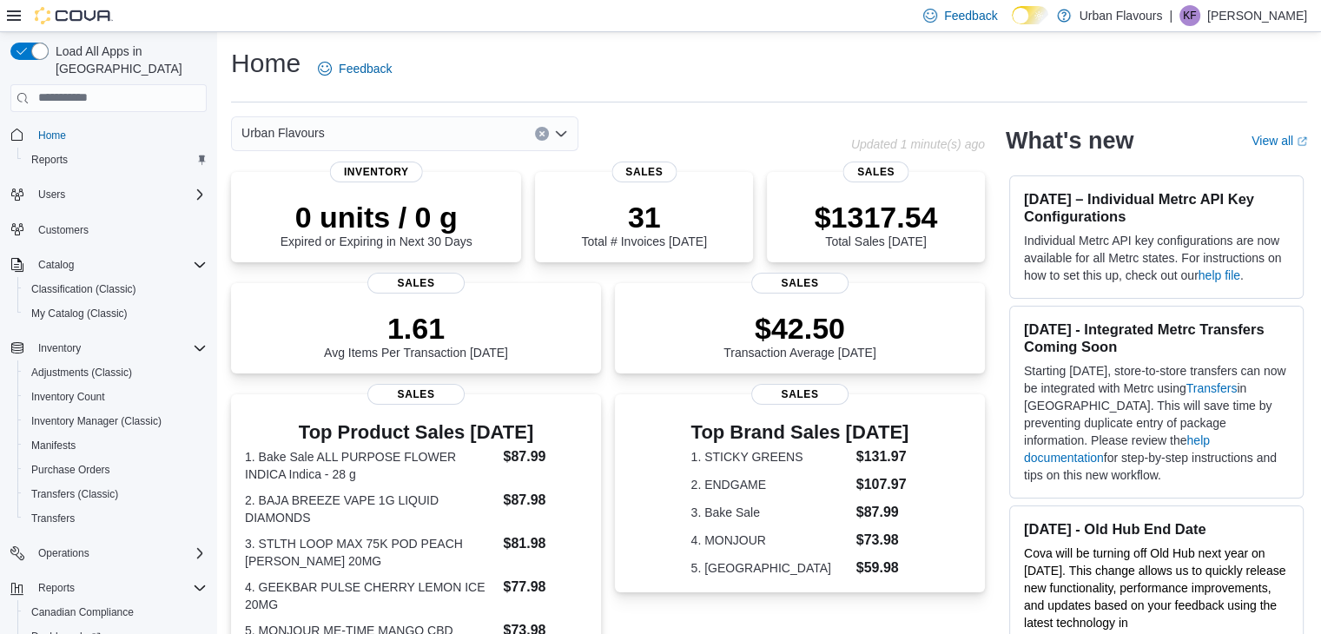
click at [222, 387] on div "Home Feedback Urban Flavours Updated 1 minute(s) ago 0 units / 0 g Expired or E…" at bounding box center [769, 544] width 1104 height 1024
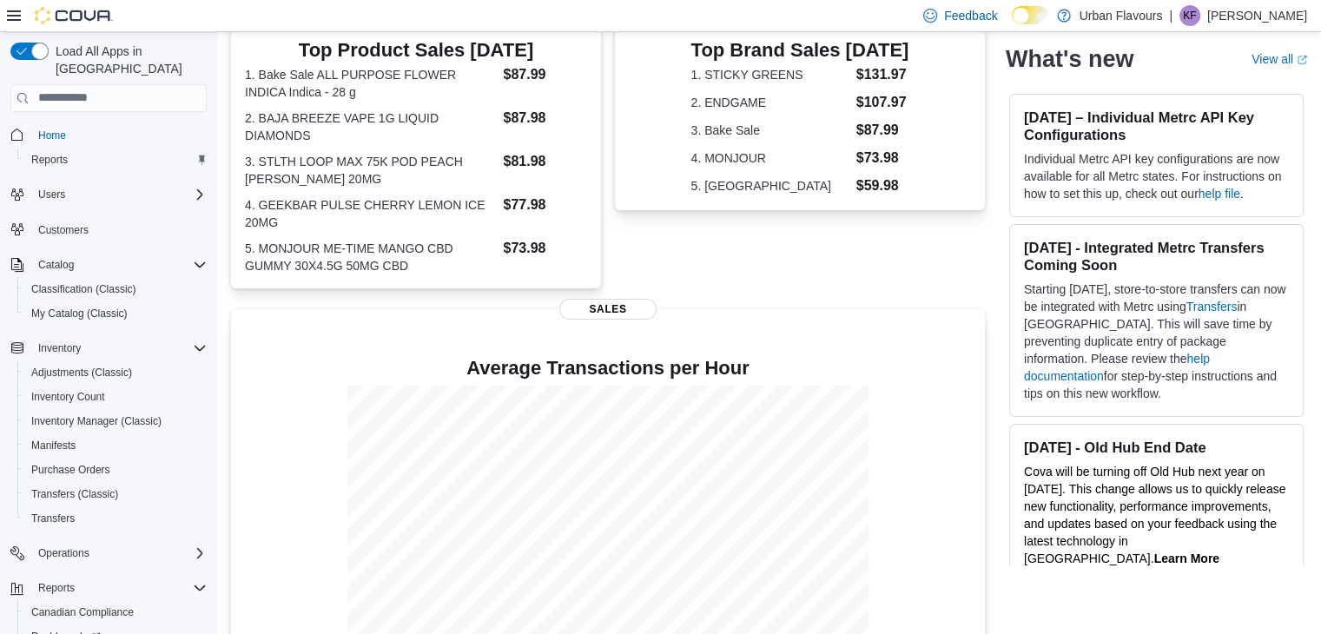
scroll to position [427, 0]
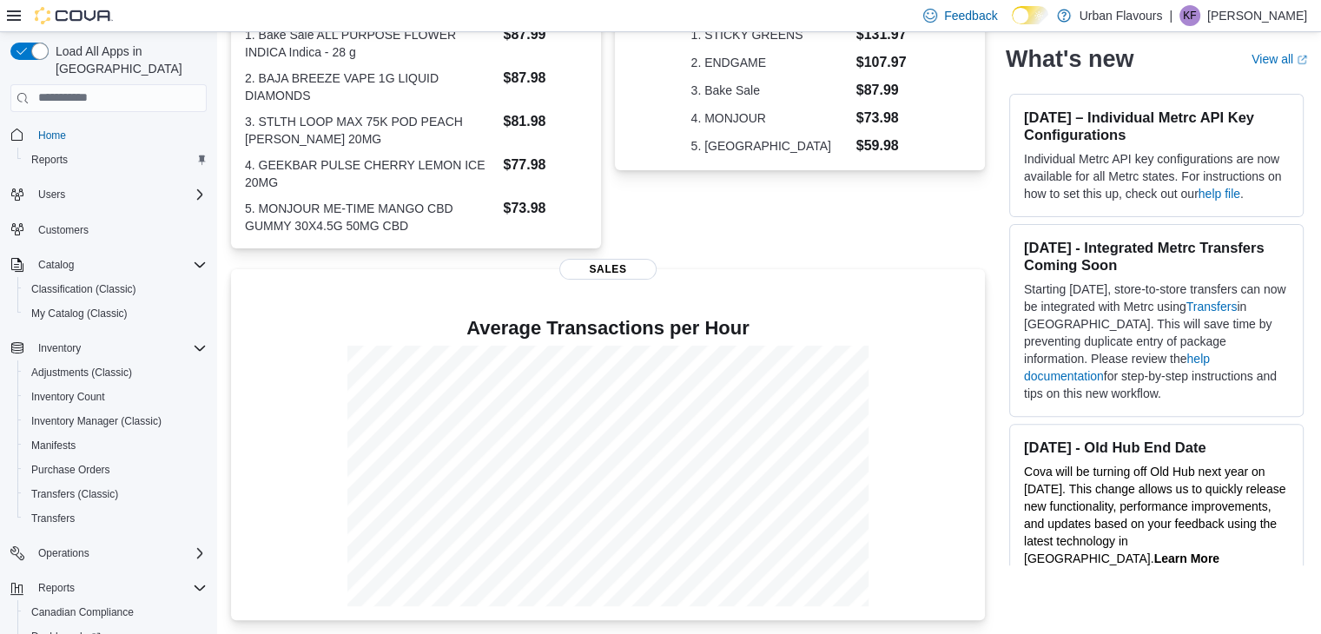
click at [890, 210] on div "Top Brand Sales [DATE] 1. STICKY GREENS $131.97 2. ENDGAME $107.97 3. Bake Sale…" at bounding box center [800, 110] width 370 height 276
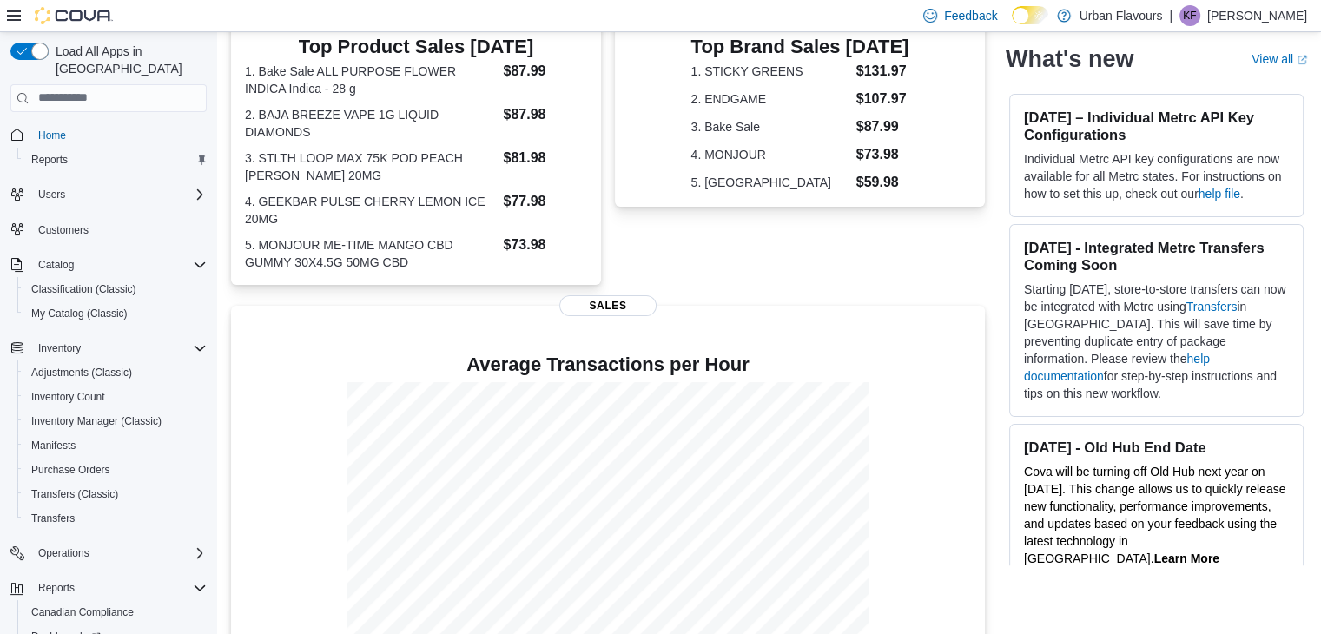
scroll to position [393, 0]
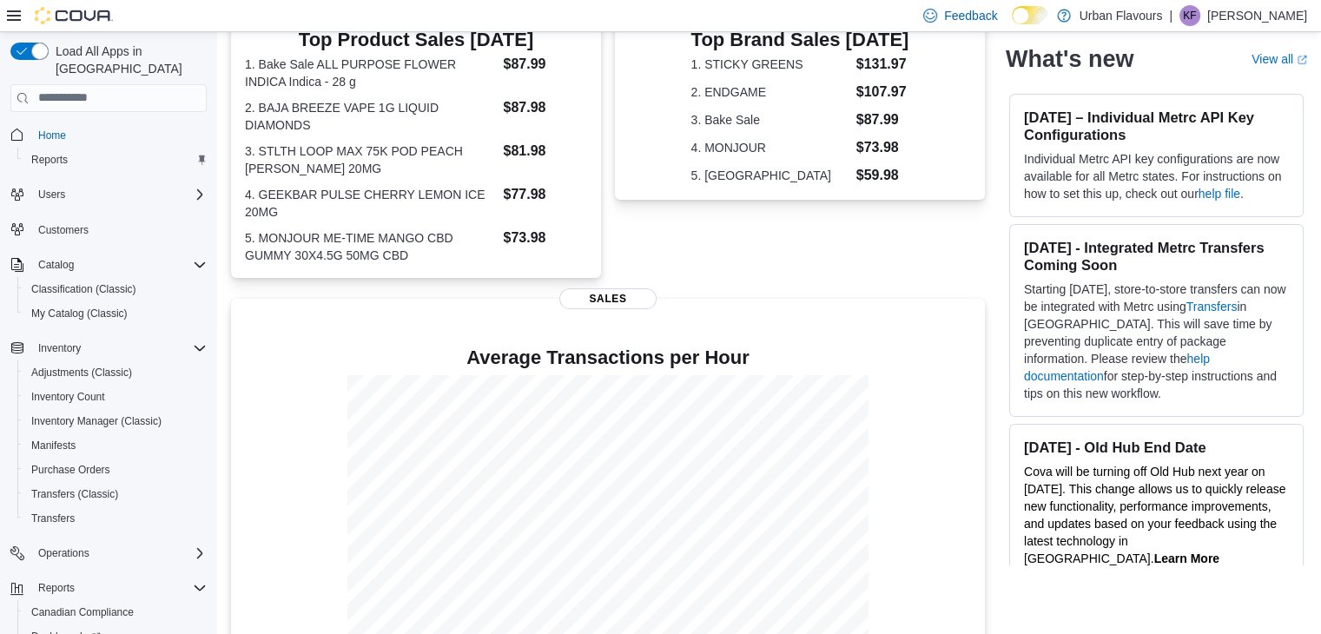
click at [107, 517] on div "Home Reports Users Customers Catalog Classification (Classic) My Catalog (Class…" at bounding box center [108, 428] width 196 height 619
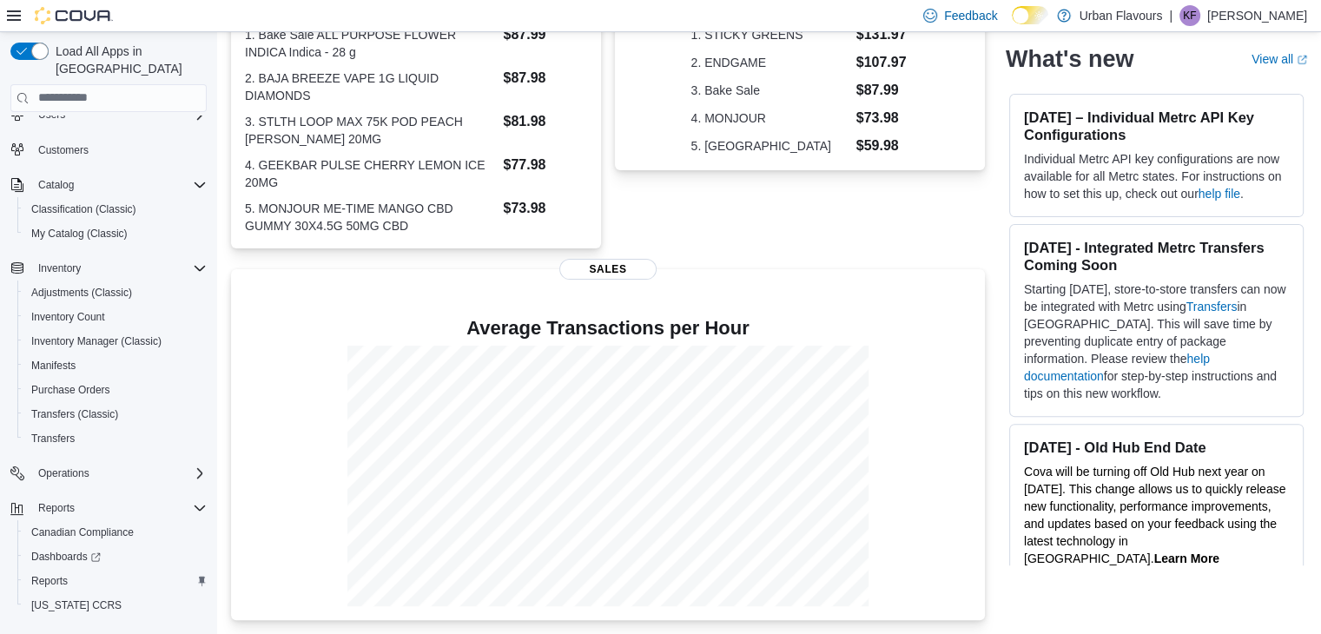
scroll to position [427, 0]
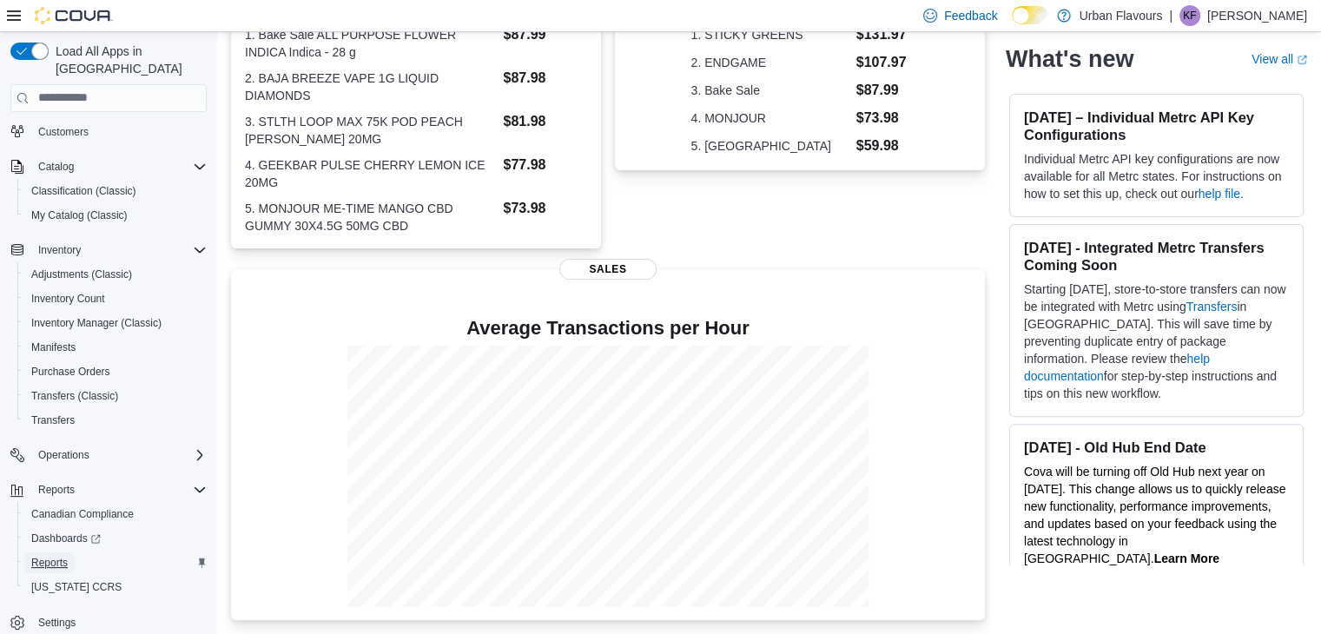
click at [50, 556] on span "Reports" at bounding box center [49, 563] width 36 height 14
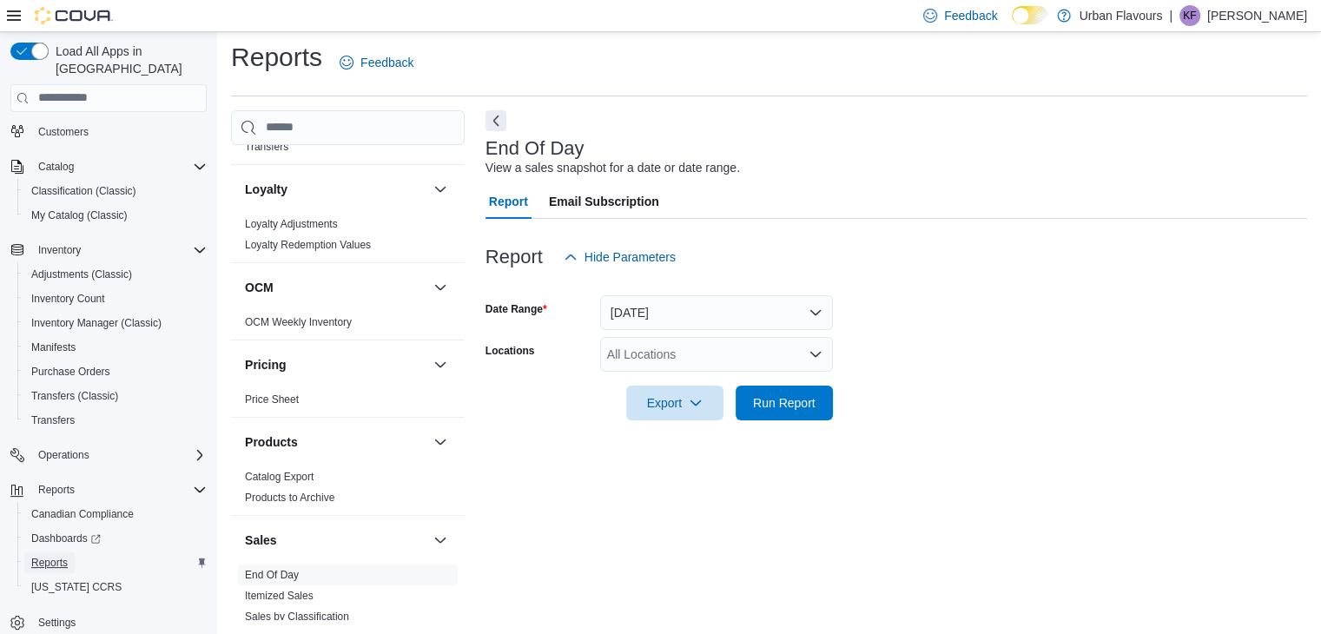
scroll to position [754, 0]
click at [326, 609] on span "Sales by Classification" at bounding box center [348, 619] width 220 height 21
click at [320, 613] on link "Sales by Classification" at bounding box center [297, 619] width 104 height 12
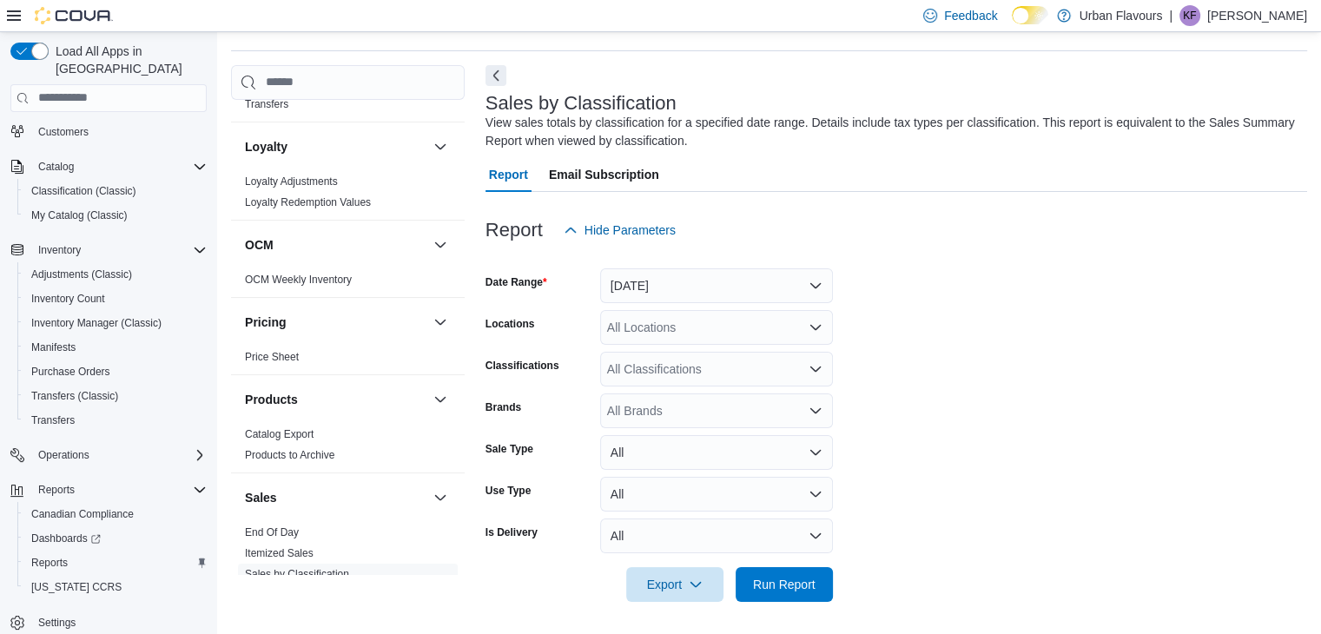
scroll to position [53, 0]
drag, startPoint x: 690, startPoint y: 262, endPoint x: 687, endPoint y: 272, distance: 9.9
click at [687, 272] on form "Date Range [DATE] Locations All Locations Classifications All Classifications B…" at bounding box center [897, 423] width 822 height 354
click at [687, 272] on button "[DATE]" at bounding box center [716, 284] width 233 height 35
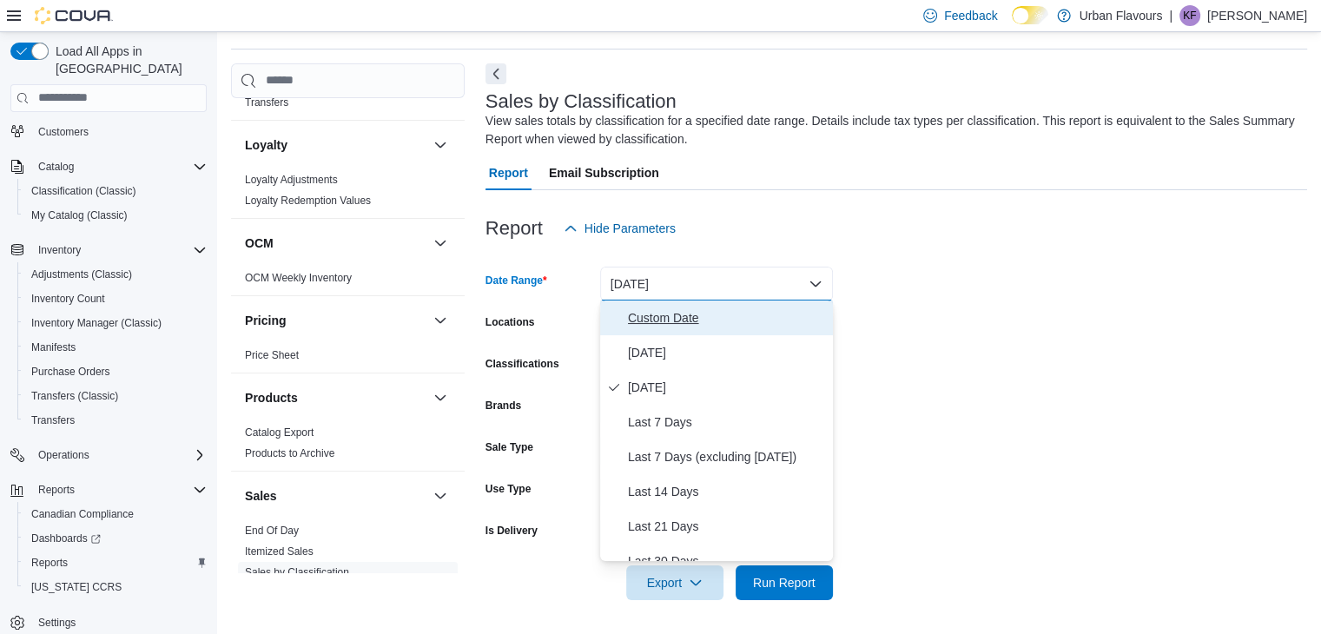
click at [653, 320] on span "Custom Date" at bounding box center [727, 318] width 198 height 21
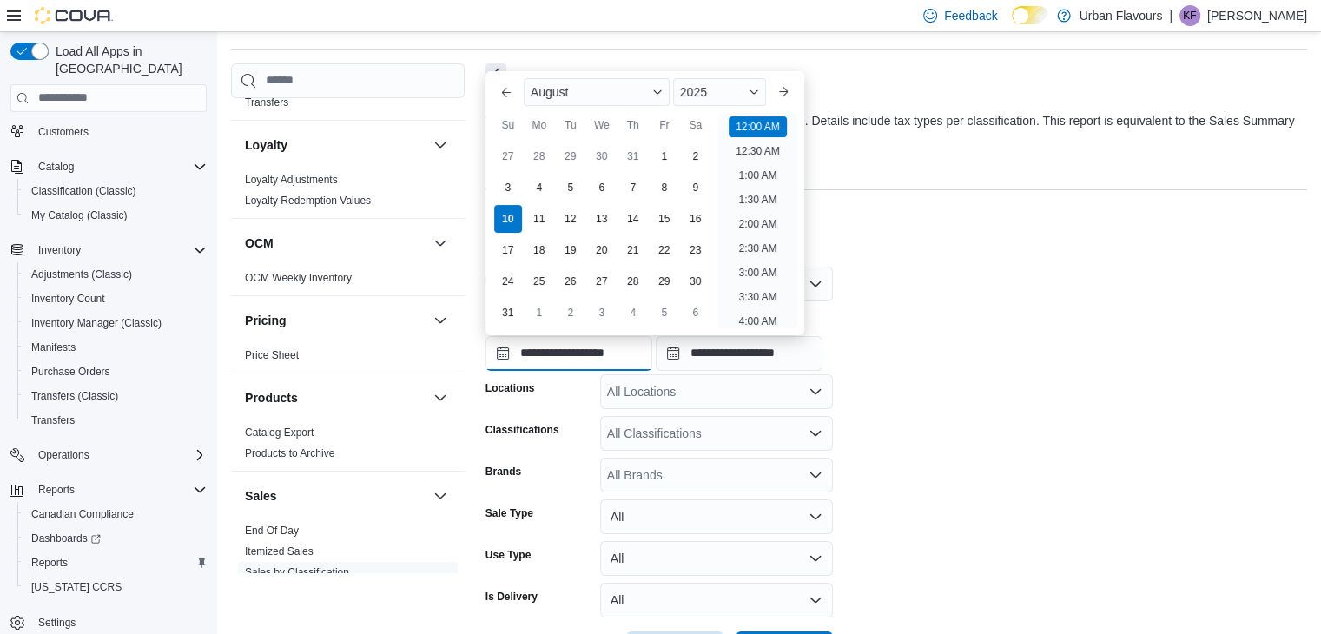
click at [579, 351] on input "**********" at bounding box center [569, 353] width 167 height 35
click at [532, 187] on div "4" at bounding box center [539, 188] width 30 height 30
type input "**********"
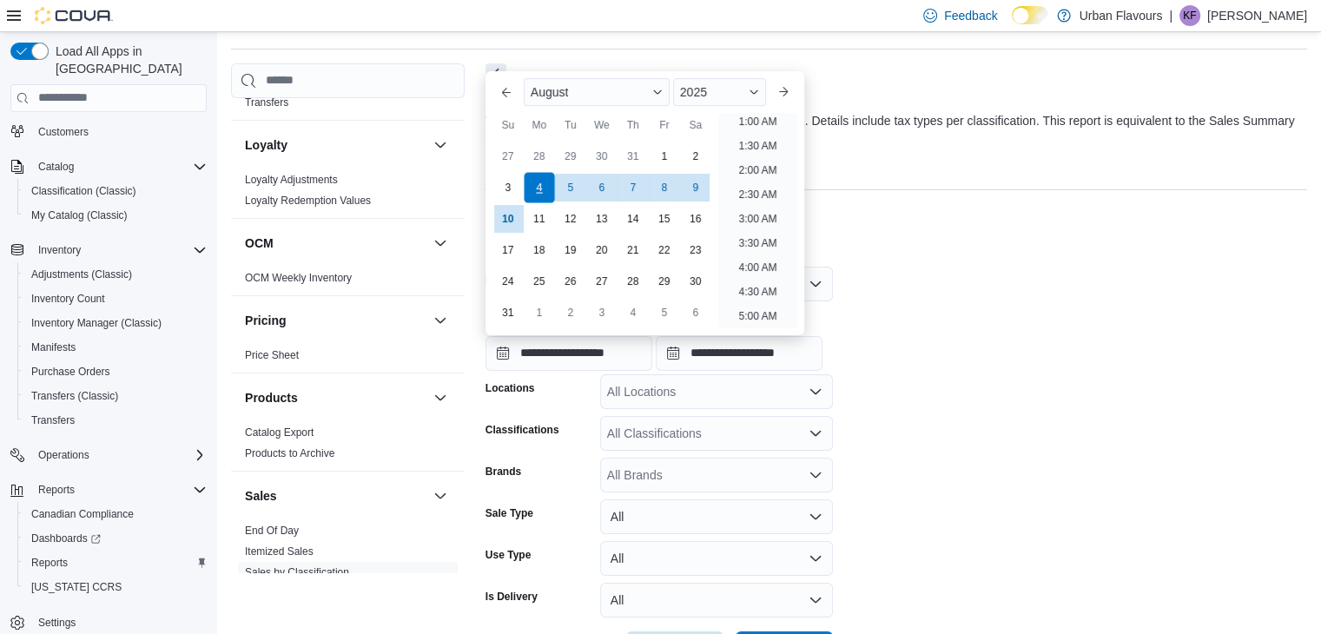
scroll to position [3, 0]
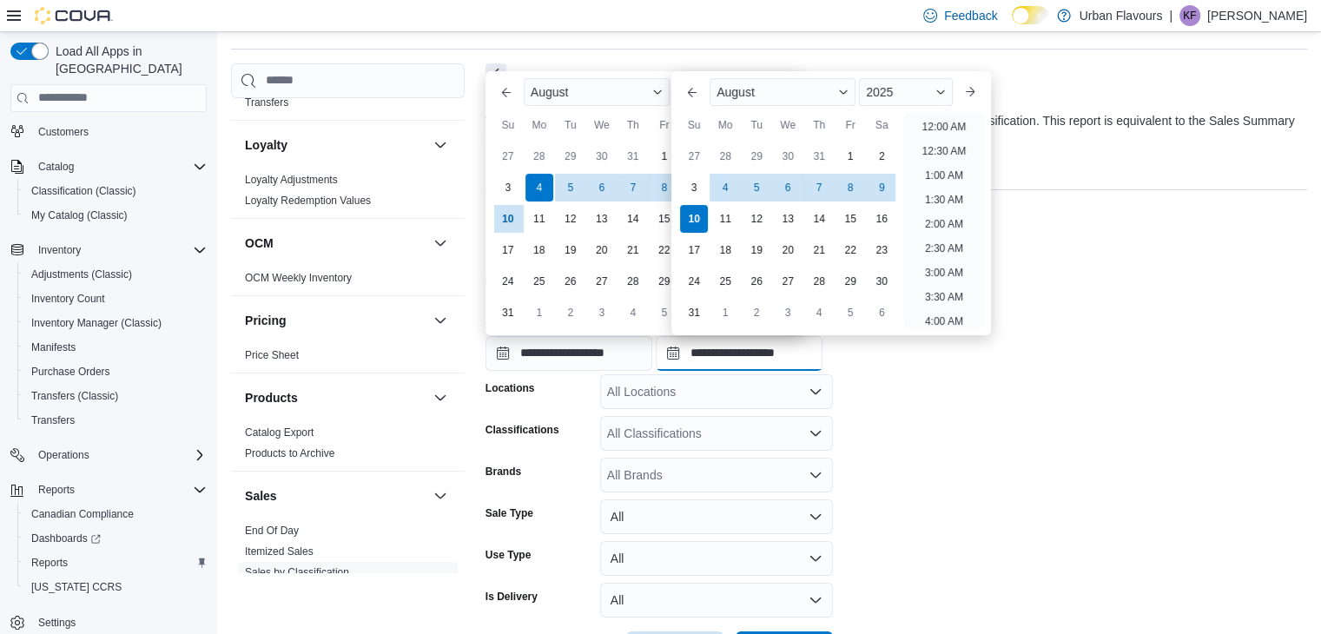
click at [725, 361] on input "**********" at bounding box center [739, 353] width 167 height 35
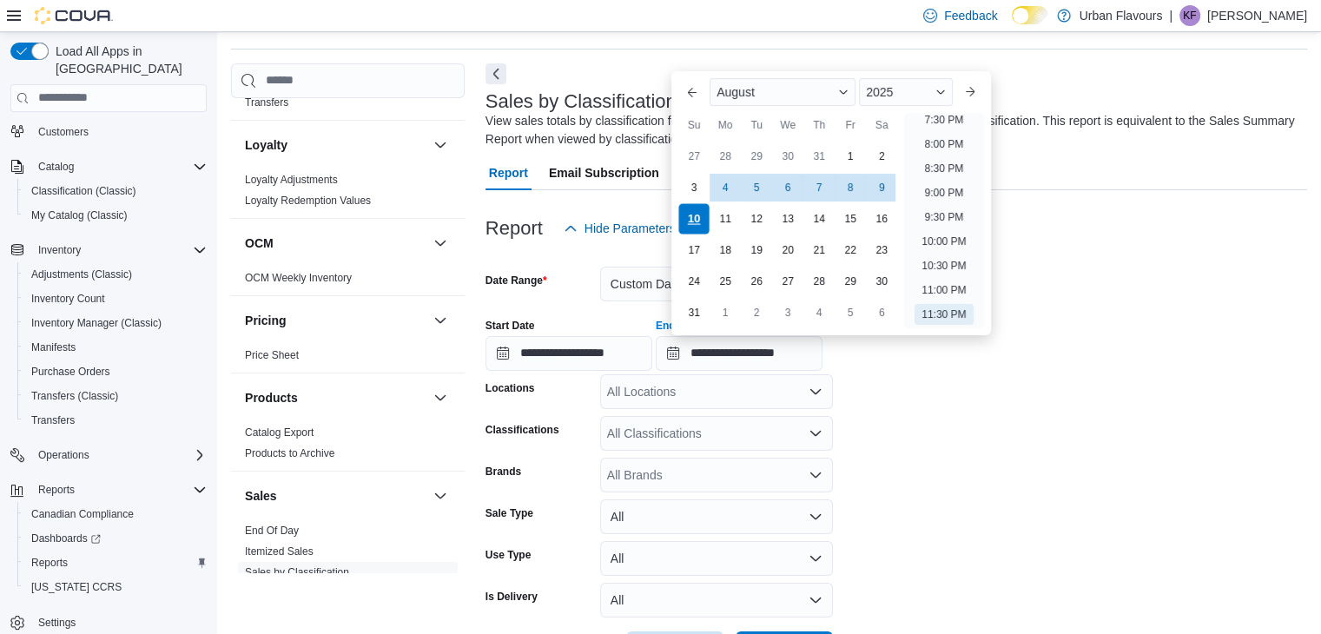
click at [698, 213] on div "10" at bounding box center [694, 219] width 30 height 30
click at [697, 217] on div "10" at bounding box center [694, 219] width 30 height 30
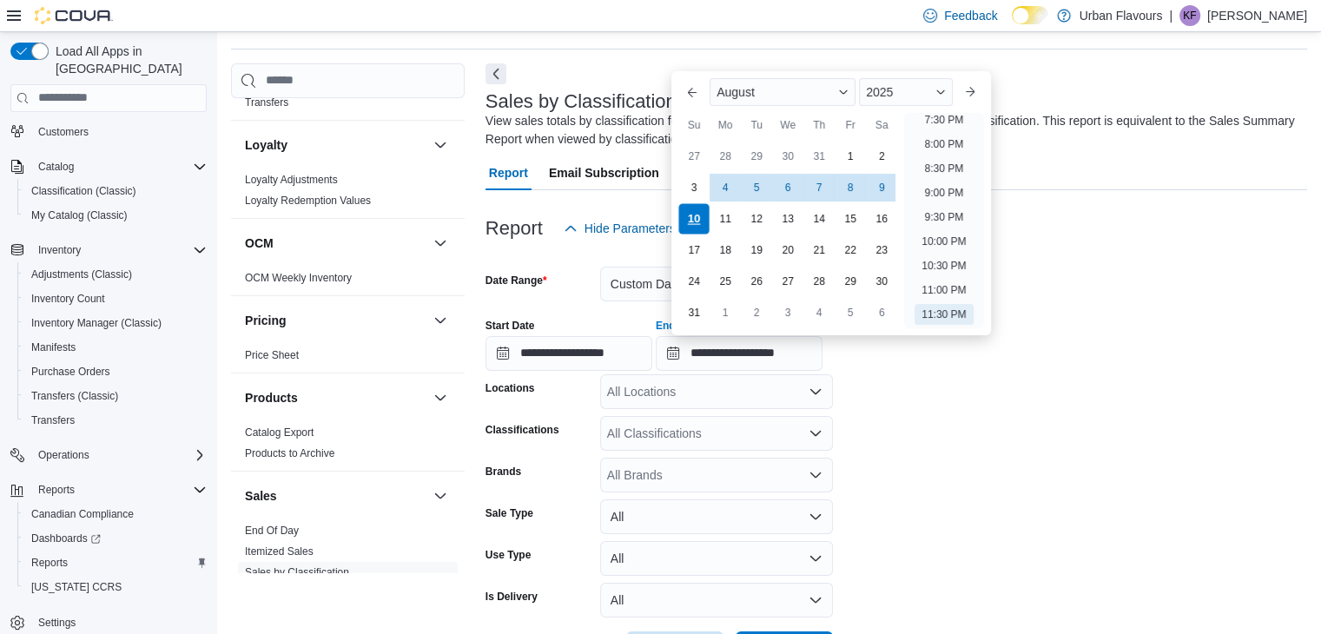
click at [697, 217] on div "10" at bounding box center [694, 219] width 30 height 30
click at [913, 439] on form "**********" at bounding box center [897, 456] width 822 height 420
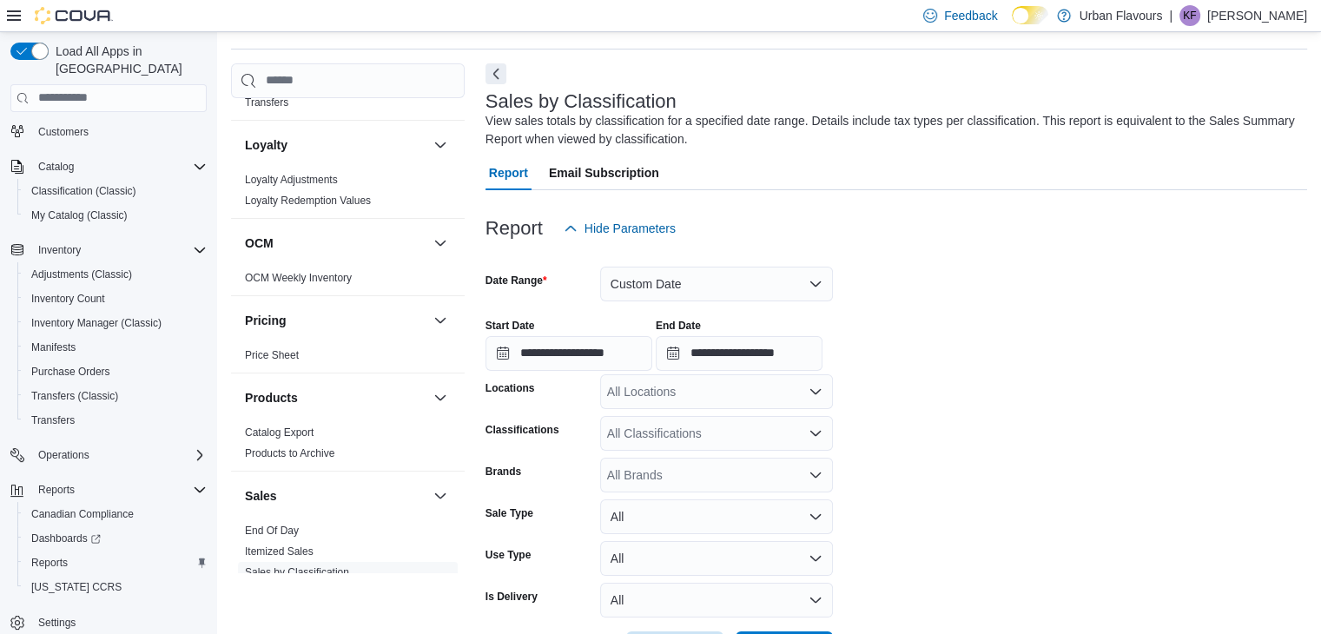
click at [914, 438] on form "**********" at bounding box center [897, 456] width 822 height 420
click at [751, 389] on div "All Locations" at bounding box center [716, 391] width 233 height 35
click at [699, 445] on span "Urban Flavours" at bounding box center [679, 445] width 83 height 17
click at [771, 439] on div "All Classifications" at bounding box center [716, 433] width 233 height 35
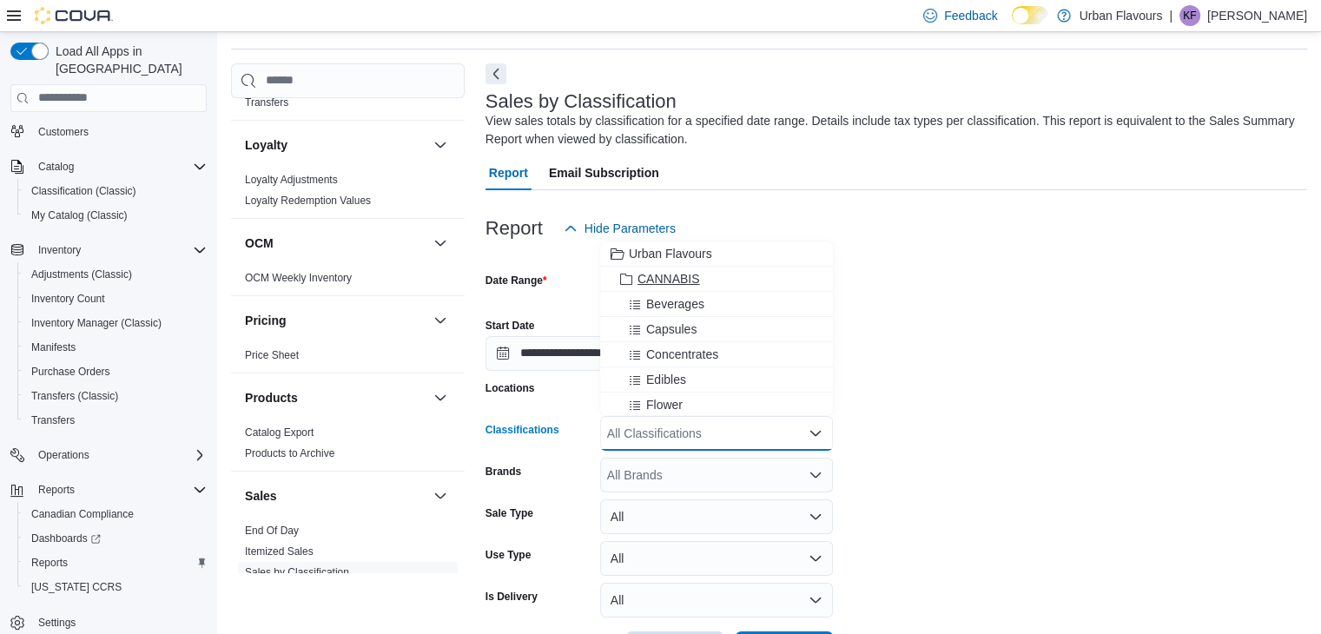
click at [702, 276] on div "CANNABIS" at bounding box center [717, 278] width 212 height 17
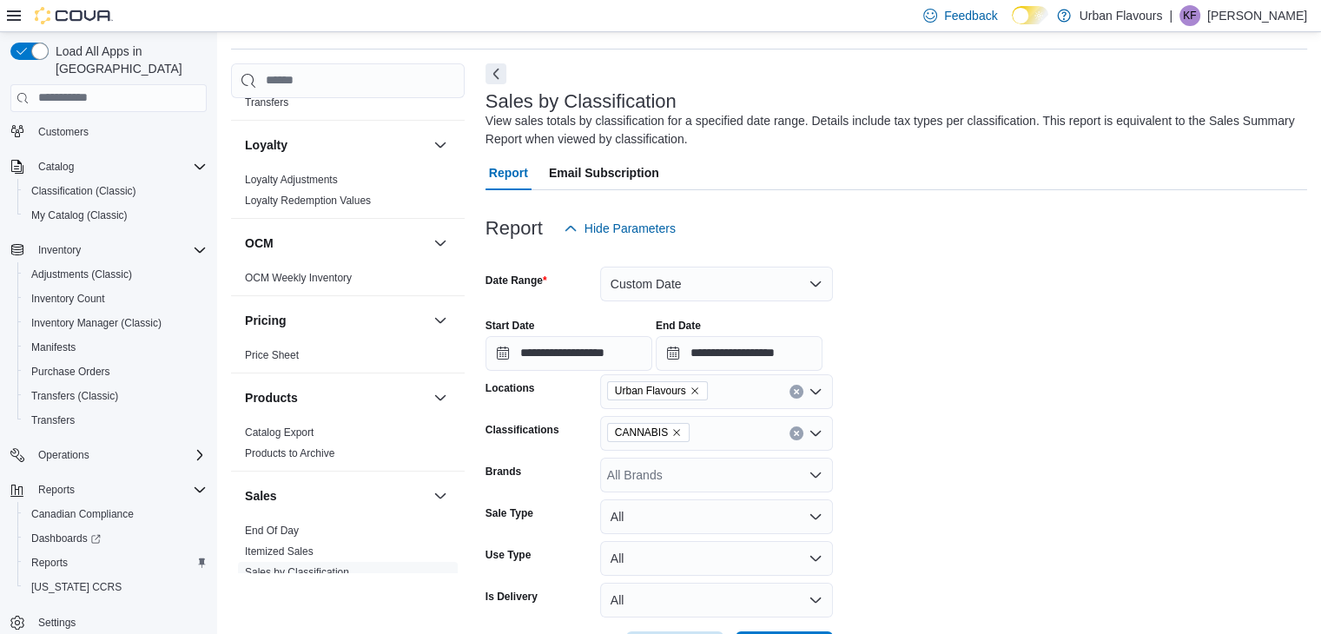
click at [1043, 435] on form "**********" at bounding box center [897, 456] width 822 height 420
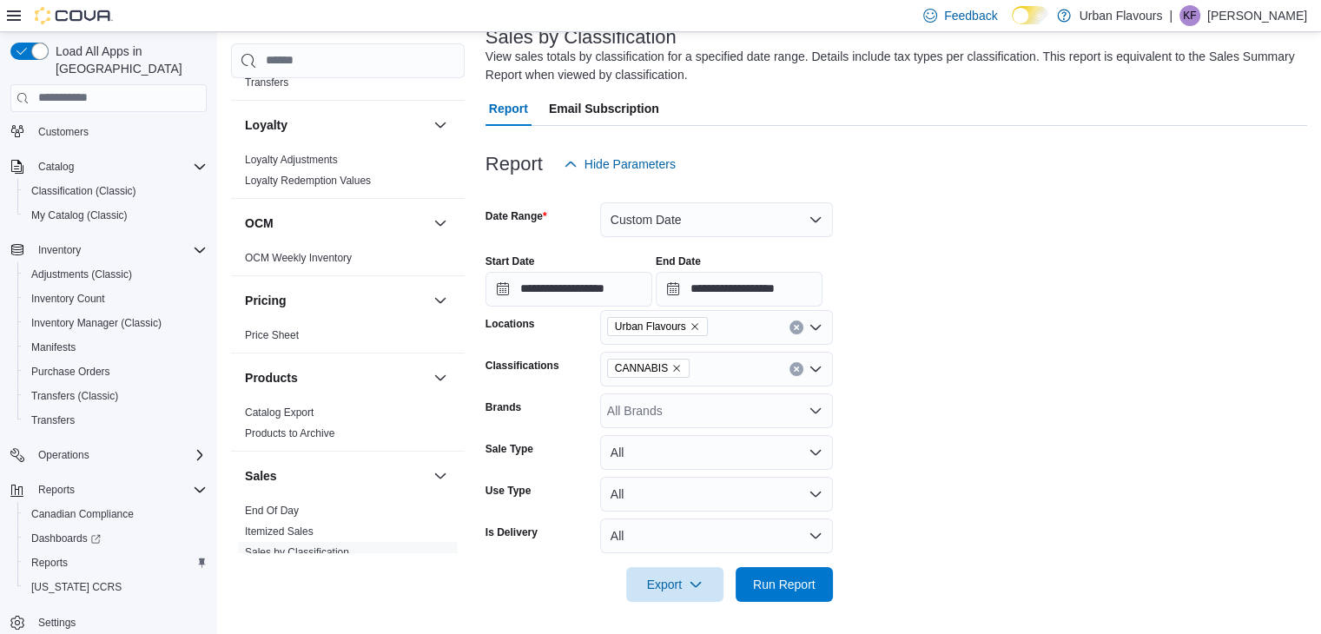
scroll to position [119, 0]
click at [799, 574] on span "Run Report" at bounding box center [784, 581] width 63 height 17
click at [921, 470] on form "**********" at bounding box center [897, 390] width 822 height 420
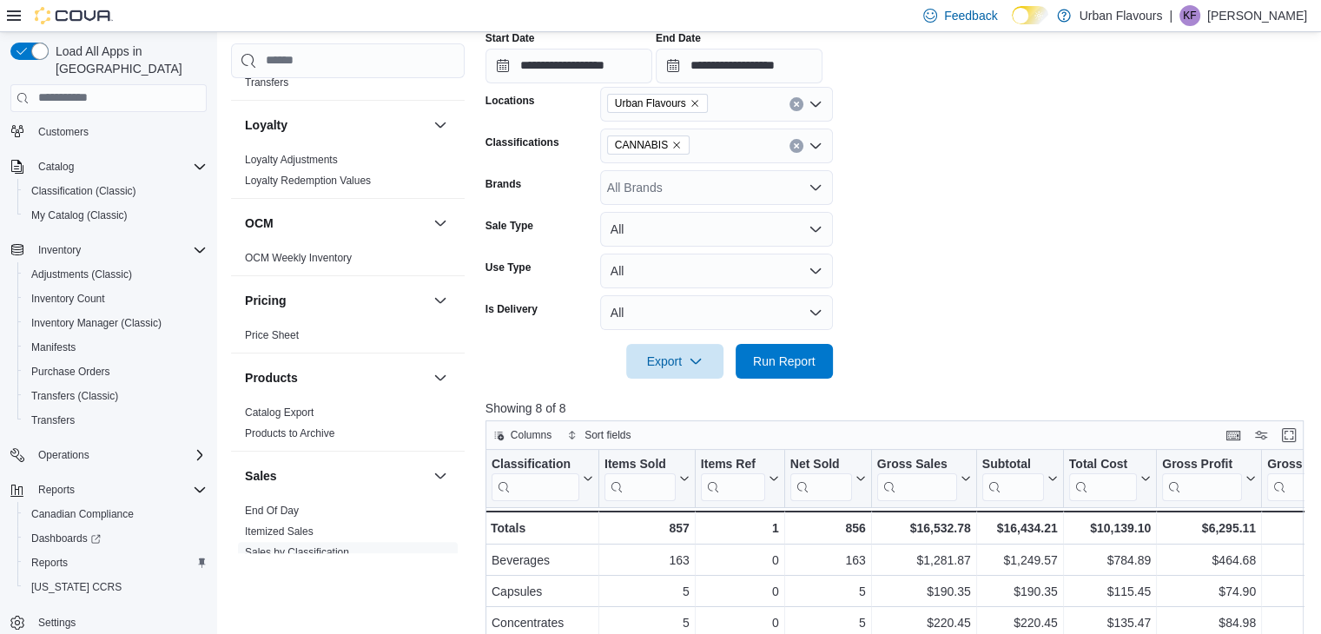
scroll to position [536, 0]
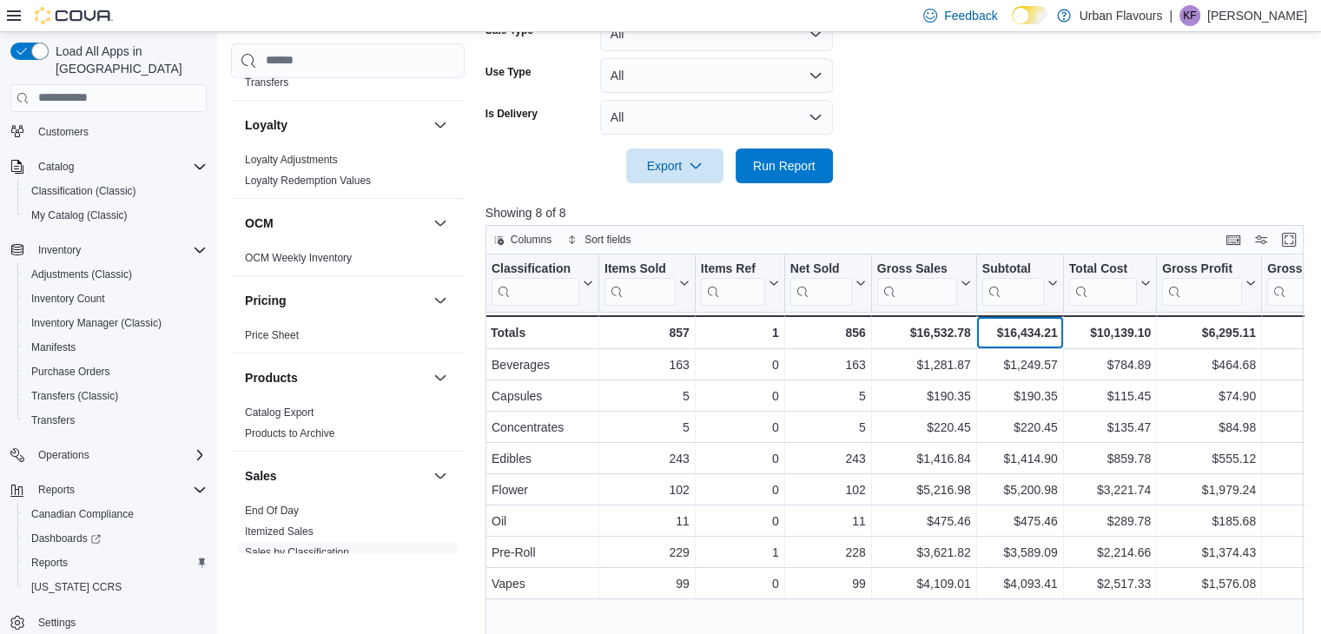
click at [1058, 326] on div "$16,434.21 - Subtotal, column 6, row 9" at bounding box center [1020, 332] width 87 height 34
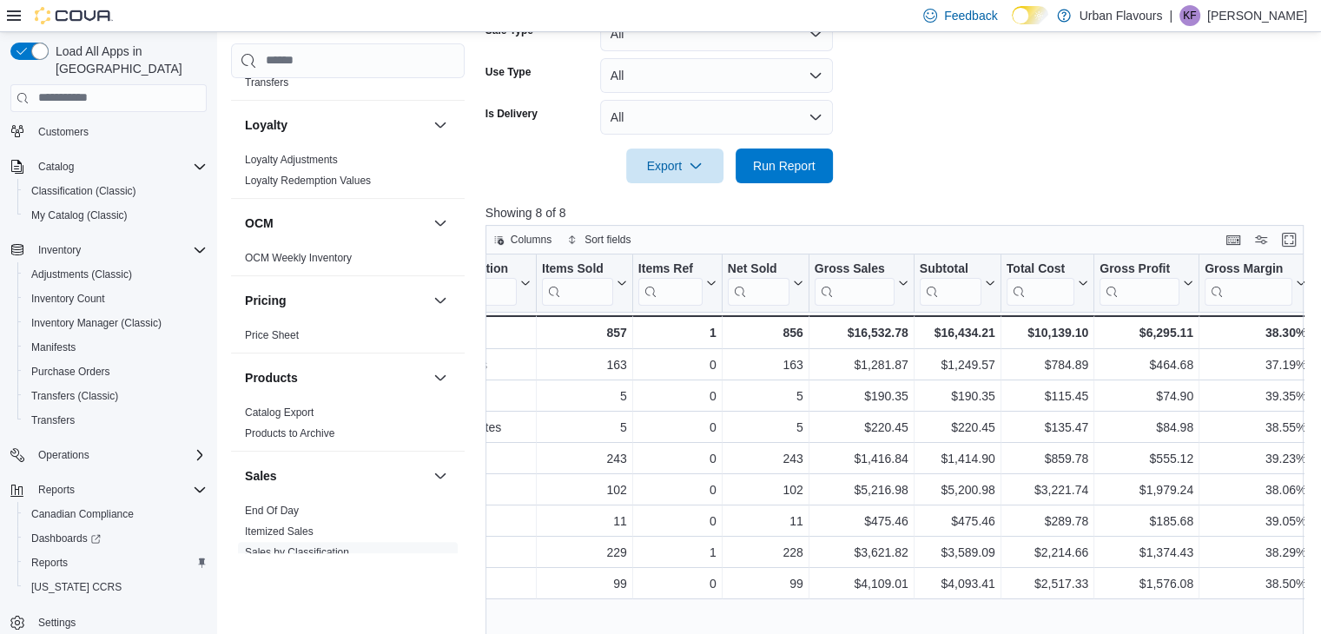
scroll to position [0, 181]
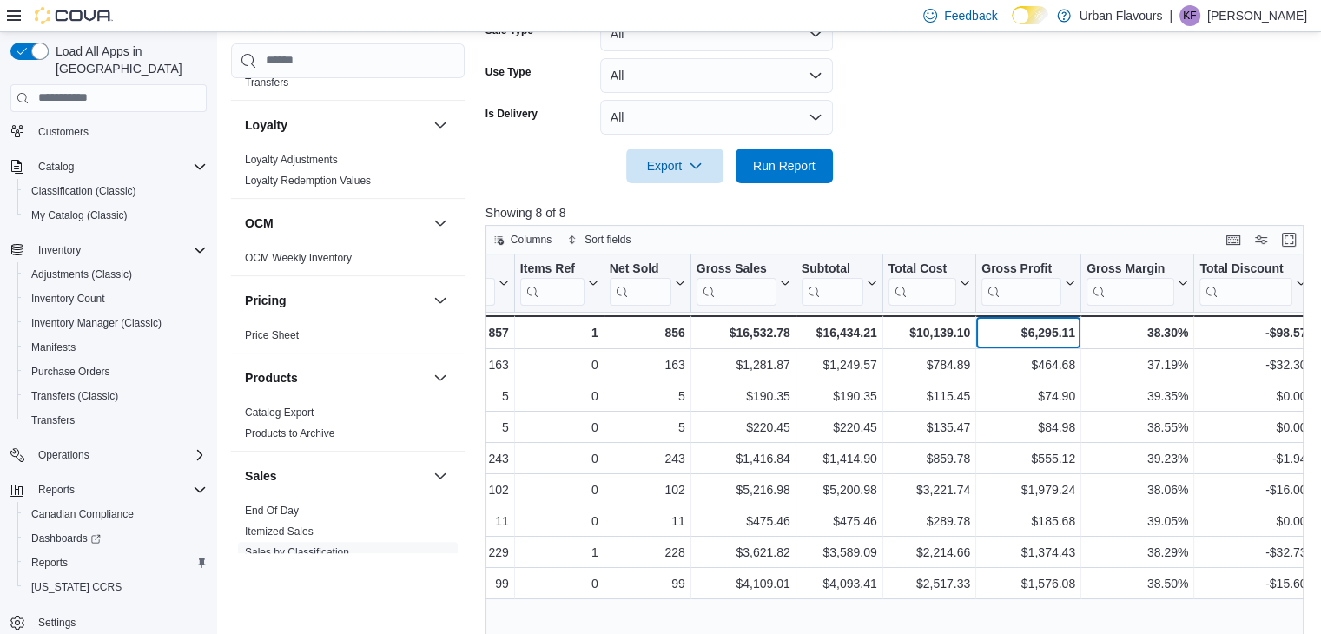
click at [1058, 326] on div "$6,295.11" at bounding box center [1029, 332] width 94 height 21
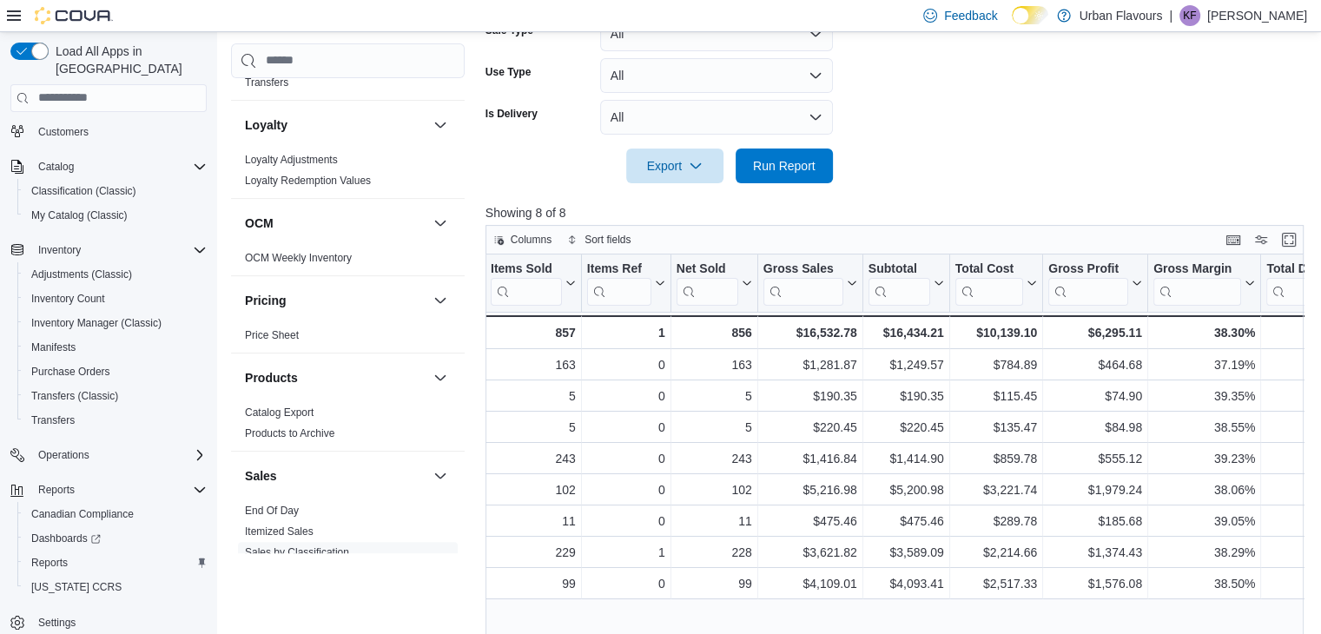
scroll to position [0, 0]
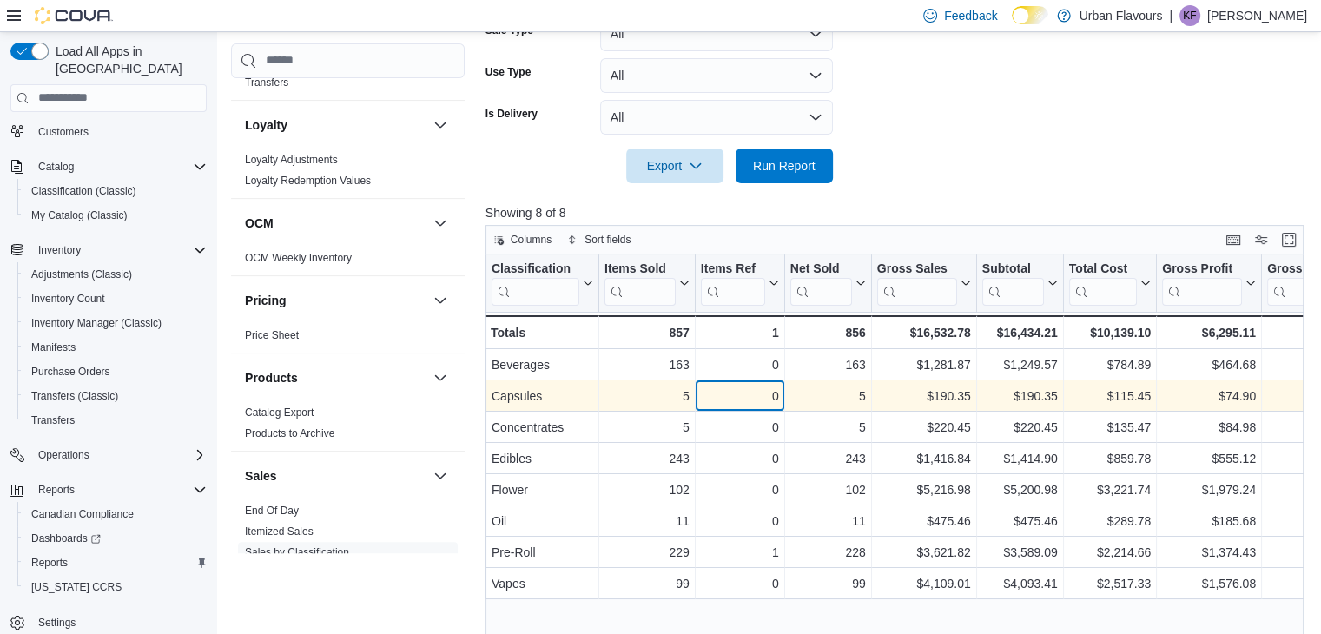
click at [744, 383] on div "0 - Items Ref, column 3, row 2" at bounding box center [740, 395] width 89 height 31
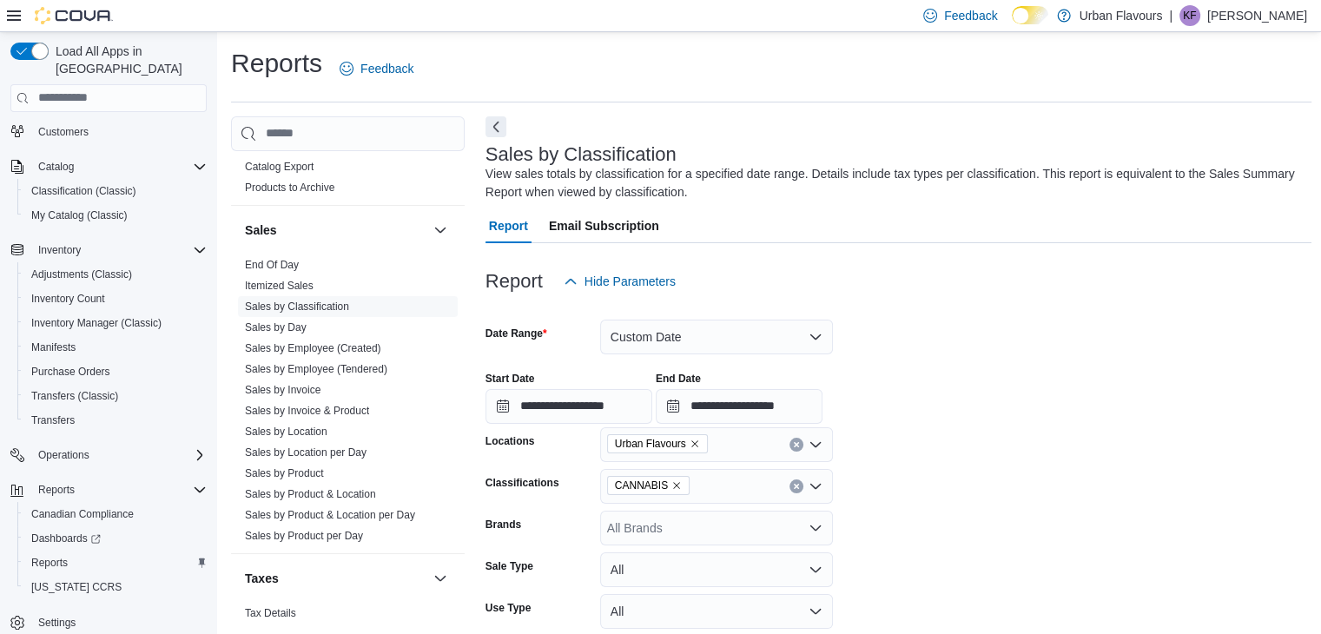
scroll to position [1077, 0]
click at [292, 261] on link "End Of Day" at bounding box center [272, 261] width 54 height 12
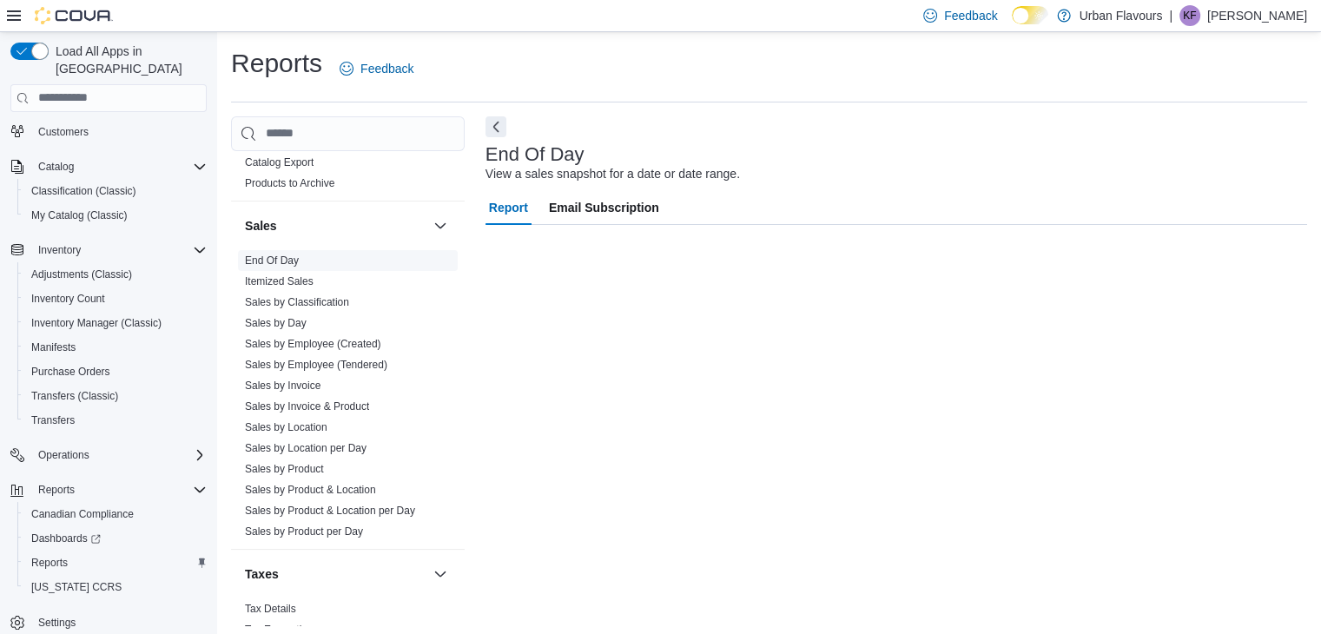
scroll to position [6, 0]
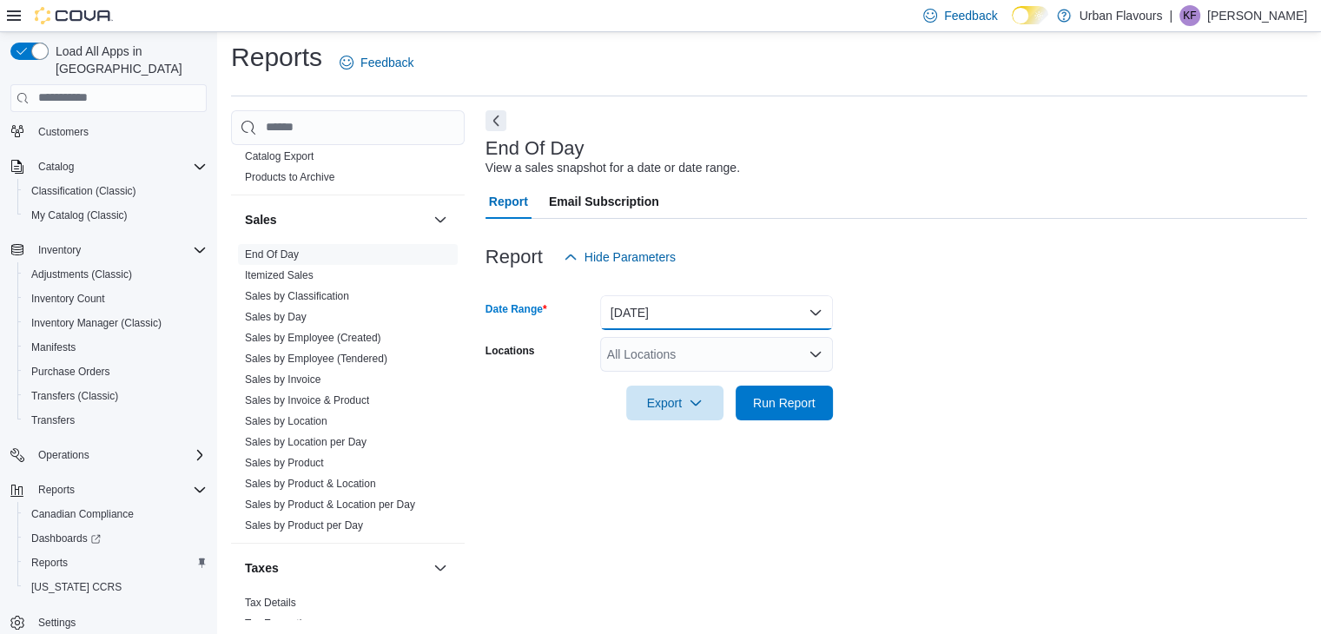
click at [638, 310] on button "[DATE]" at bounding box center [716, 312] width 233 height 35
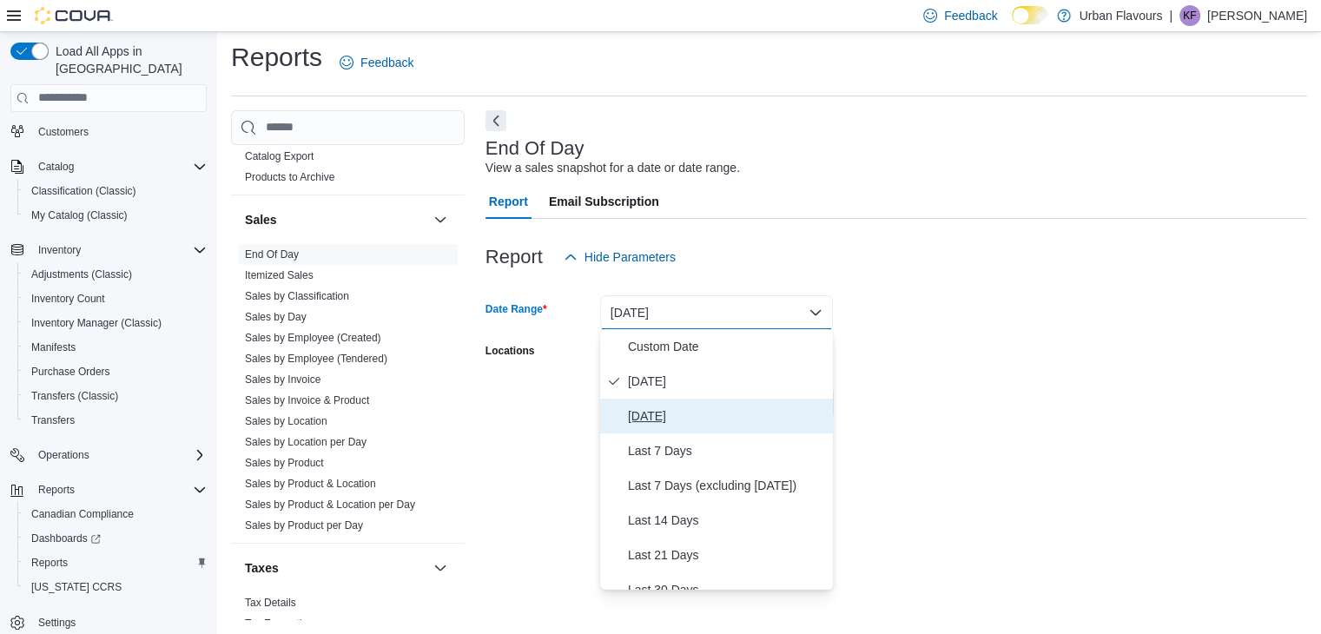
click at [671, 415] on span "[DATE]" at bounding box center [727, 416] width 198 height 21
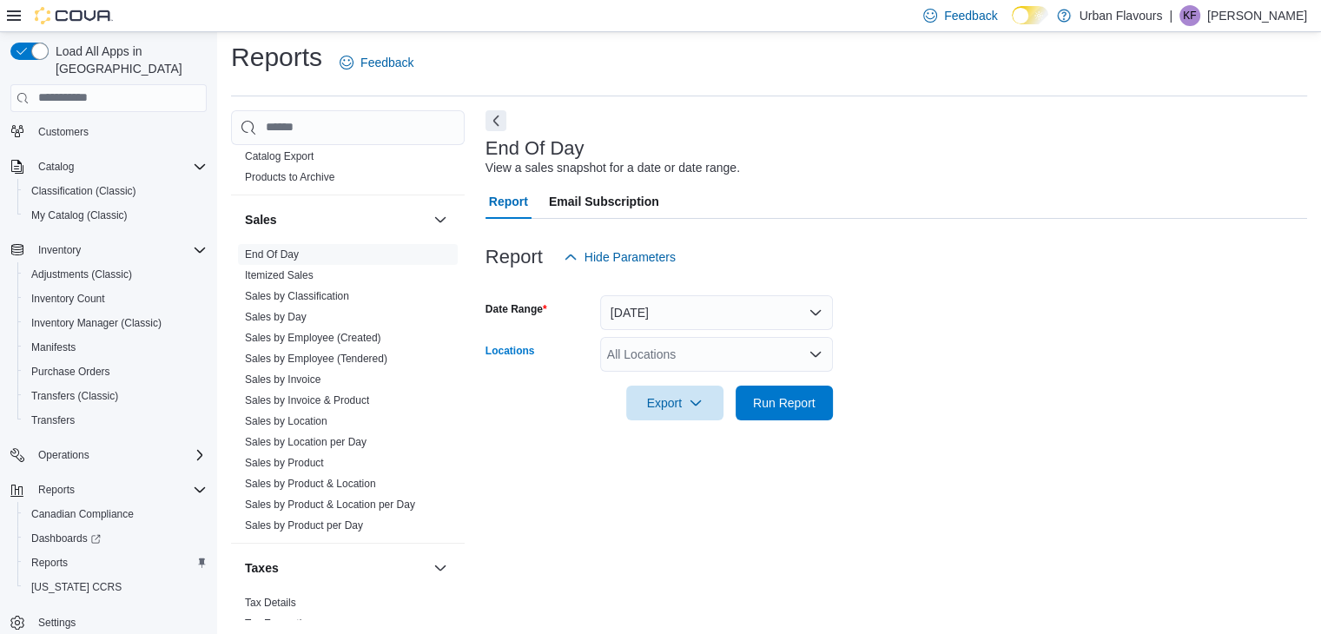
drag, startPoint x: 712, startPoint y: 347, endPoint x: 725, endPoint y: 345, distance: 13.3
click at [725, 345] on div "All Locations" at bounding box center [716, 354] width 233 height 35
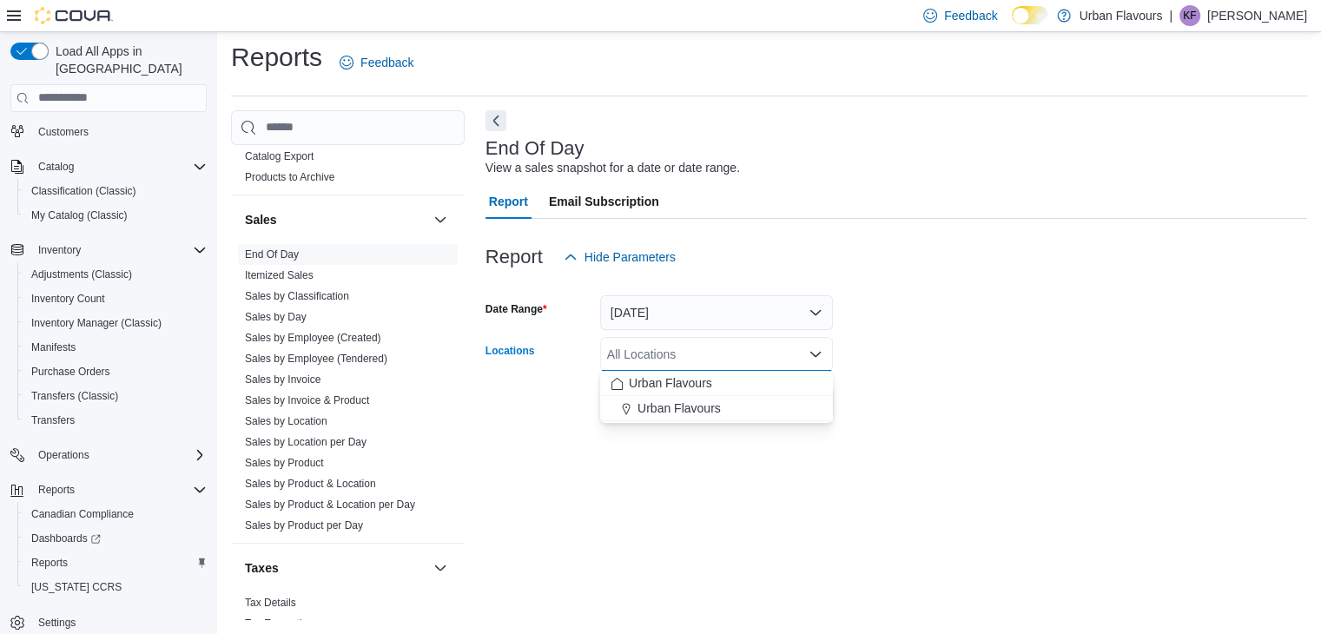
click at [725, 345] on div "All Locations" at bounding box center [716, 354] width 233 height 35
click at [710, 412] on span "Urban Flavours" at bounding box center [679, 408] width 83 height 17
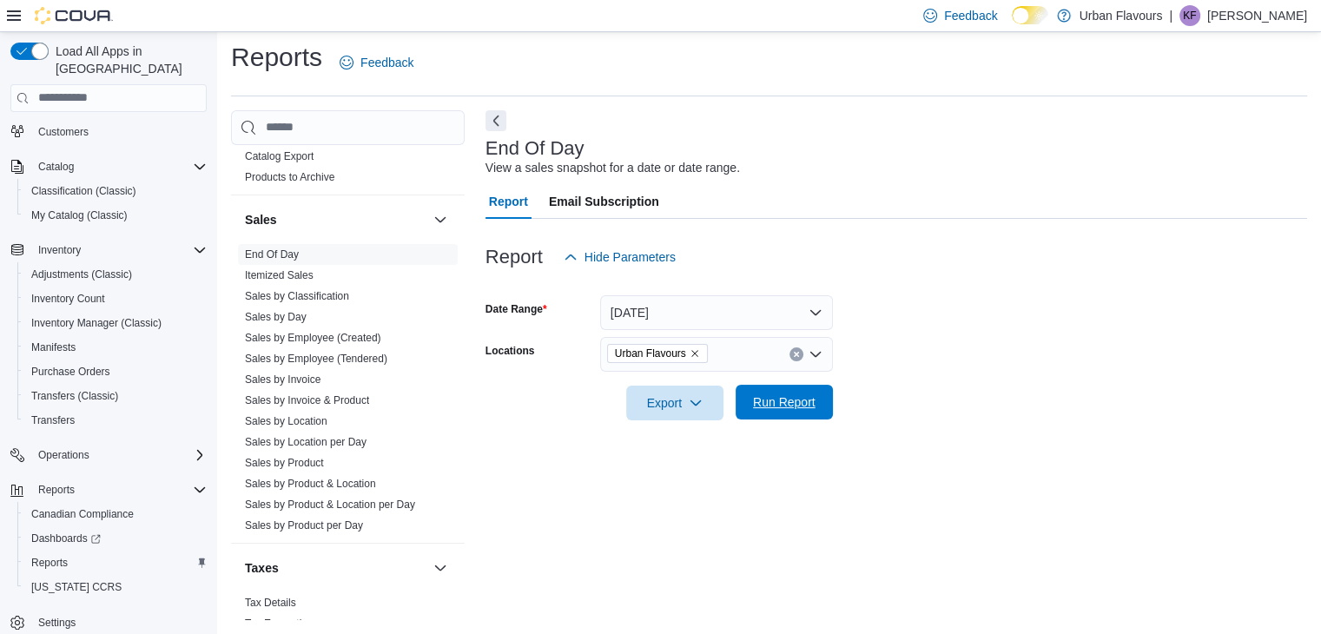
click at [794, 400] on span "Run Report" at bounding box center [784, 402] width 63 height 17
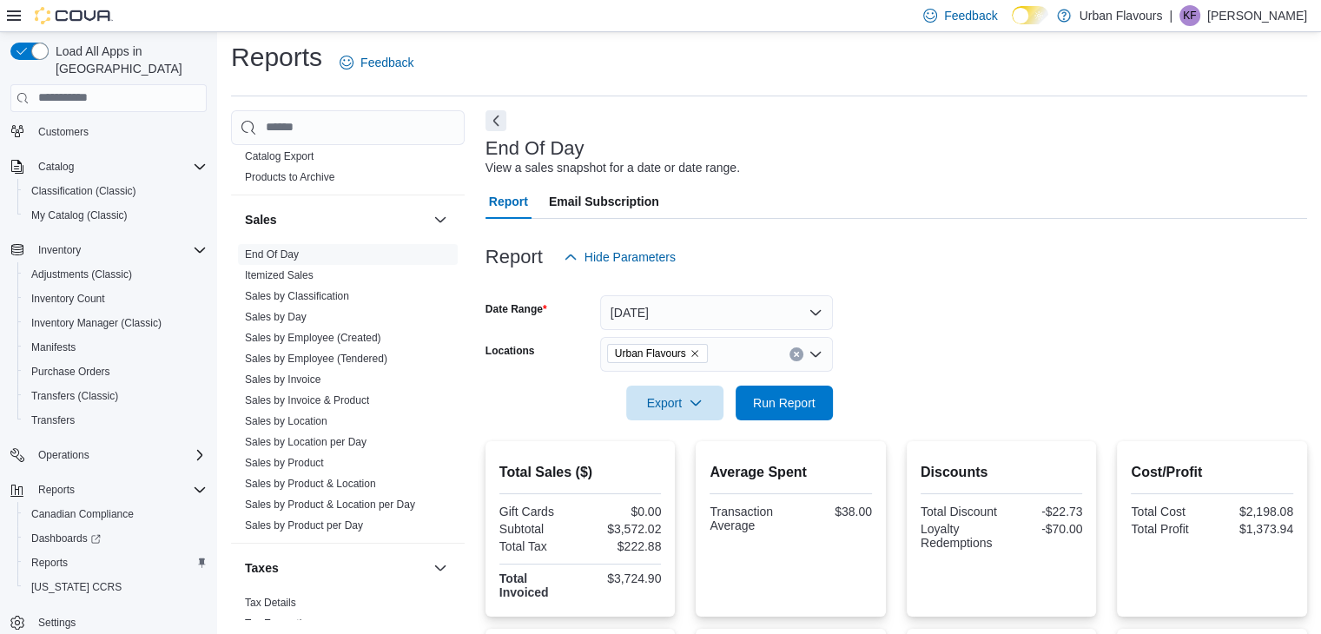
click at [956, 344] on form "Date Range [DATE] Locations Urban Flavours Export Run Report" at bounding box center [897, 348] width 822 height 146
click at [1230, 339] on form "Date Range [DATE] Locations Urban Flavours Export Run Report" at bounding box center [897, 348] width 822 height 146
